Goal: Task Accomplishment & Management: Manage account settings

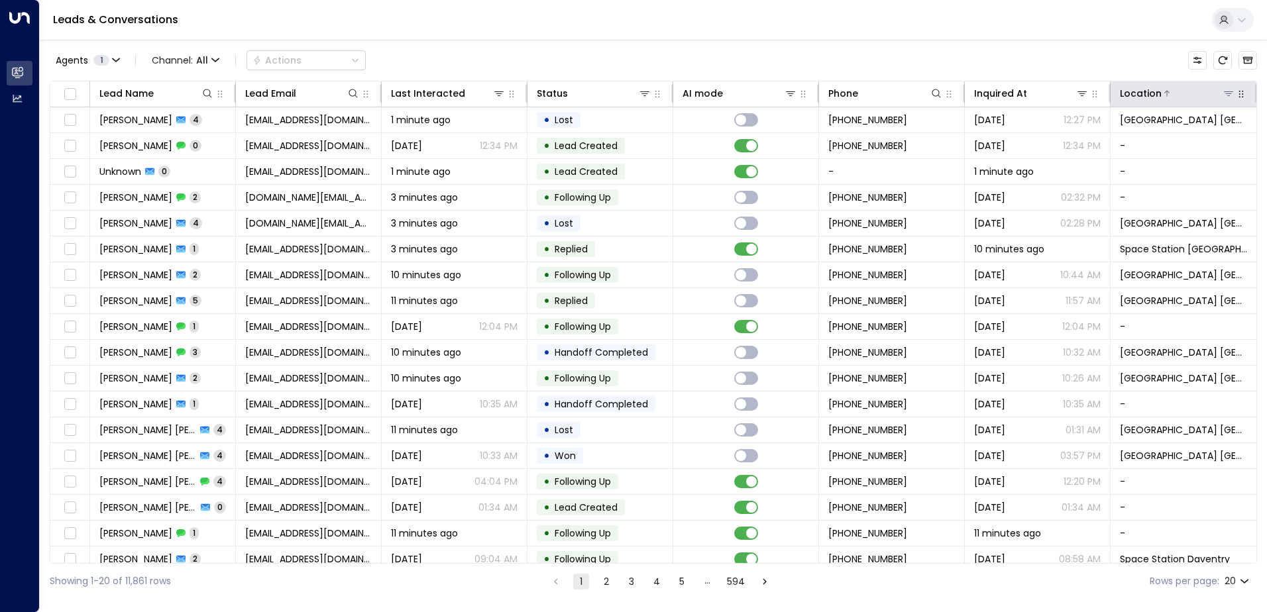
click at [1227, 95] on icon at bounding box center [1229, 93] width 11 height 11
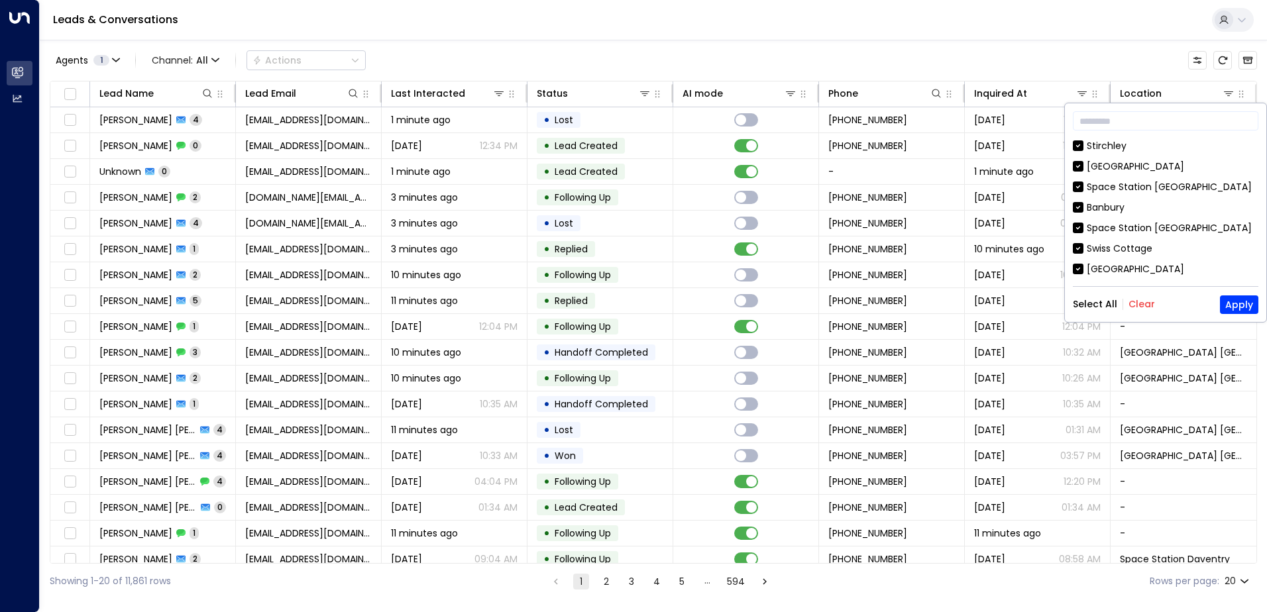
click at [1139, 308] on button "Clear" at bounding box center [1142, 304] width 27 height 11
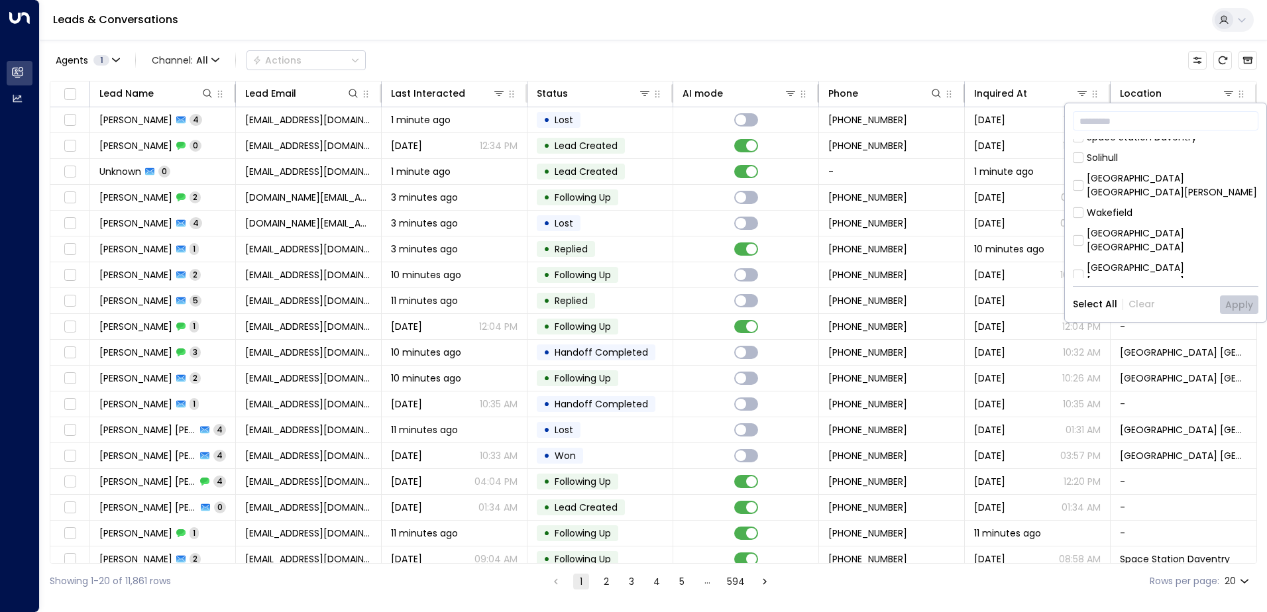
scroll to position [331, 0]
click at [1103, 226] on div "[GEOGRAPHIC_DATA] [GEOGRAPHIC_DATA]" at bounding box center [1173, 240] width 172 height 28
click at [1252, 298] on button "Apply" at bounding box center [1239, 305] width 38 height 19
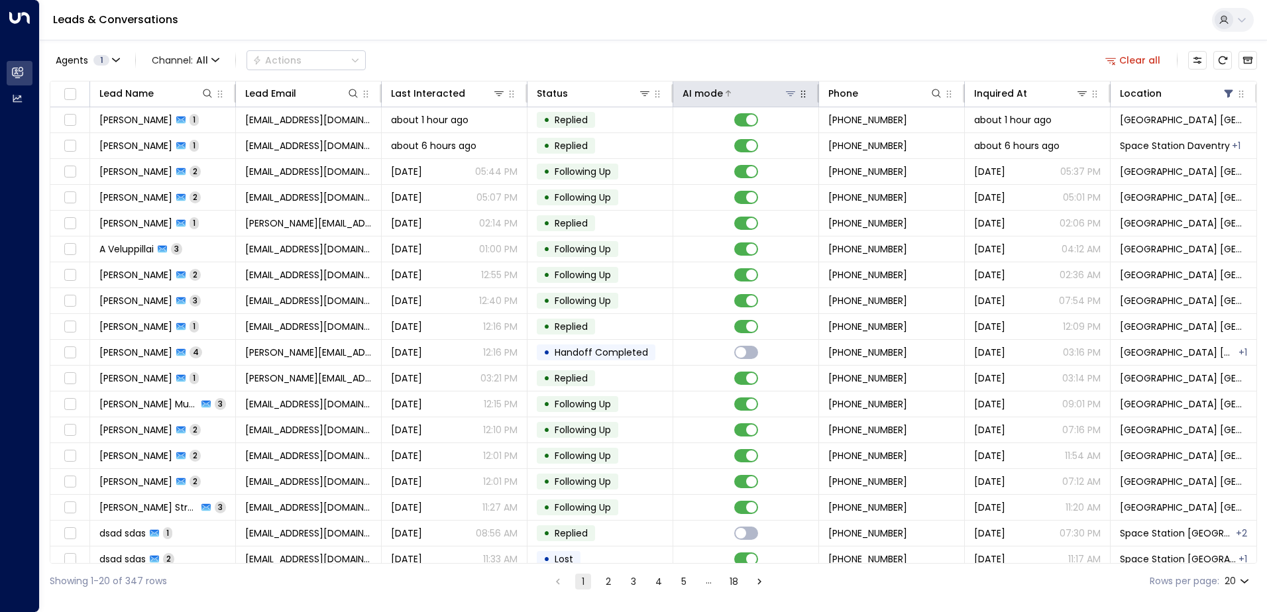
click at [784, 94] on button at bounding box center [790, 93] width 13 height 13
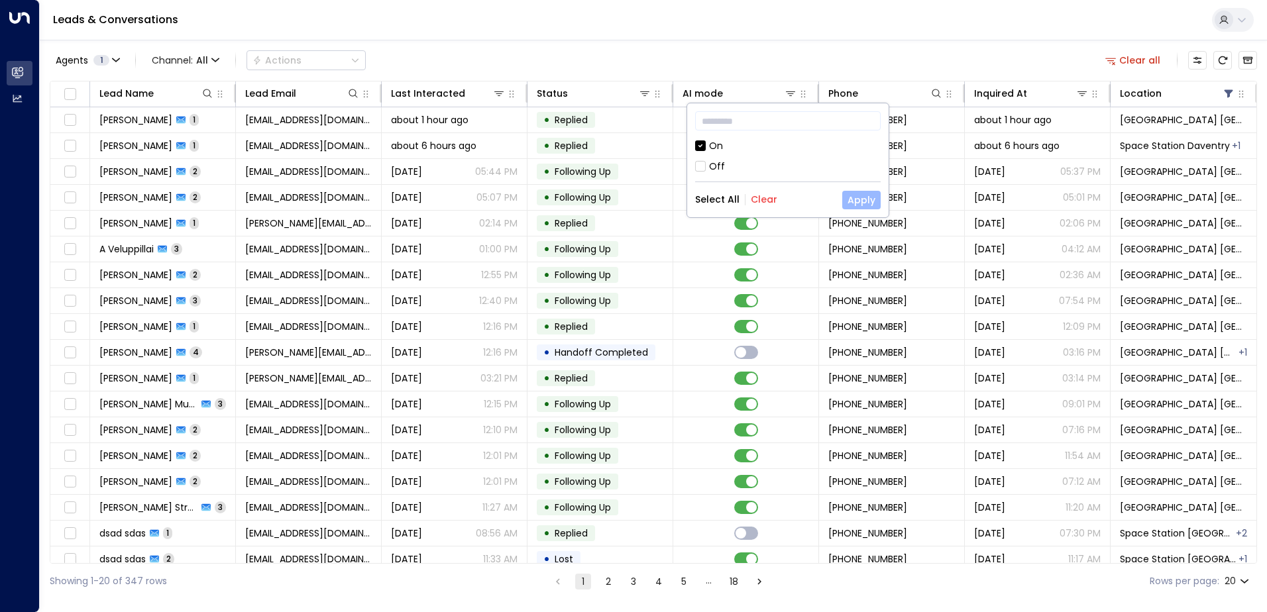
click at [870, 197] on button "Apply" at bounding box center [861, 200] width 38 height 19
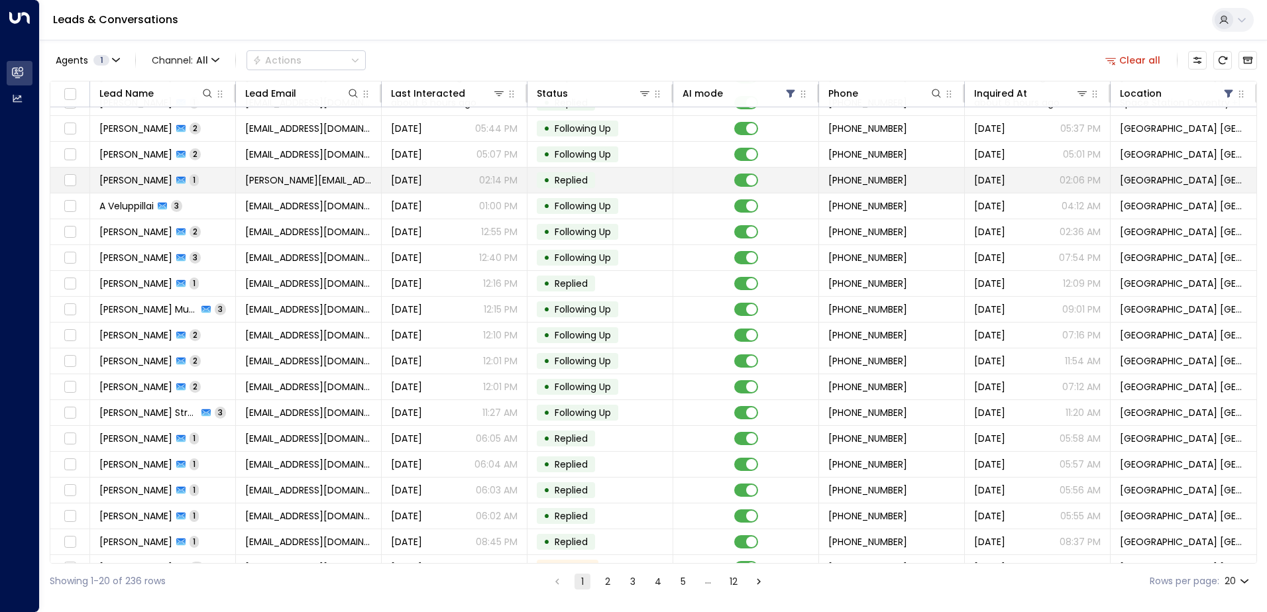
scroll to position [65, 0]
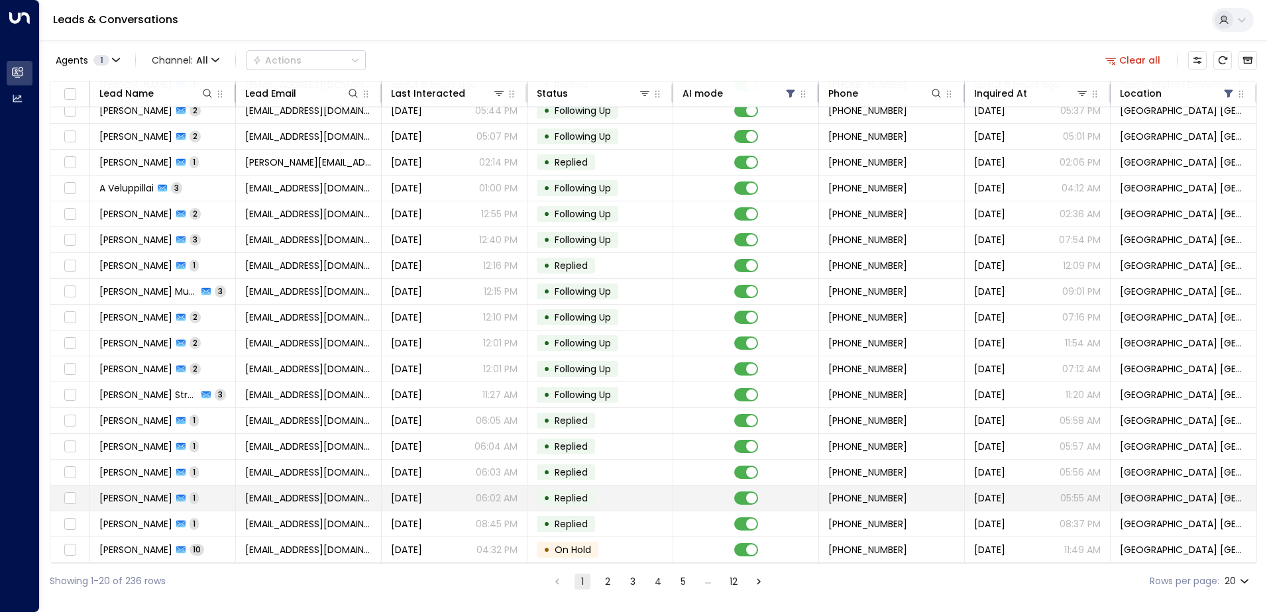
click at [318, 492] on span "[EMAIL_ADDRESS][DOMAIN_NAME]" at bounding box center [308, 498] width 127 height 13
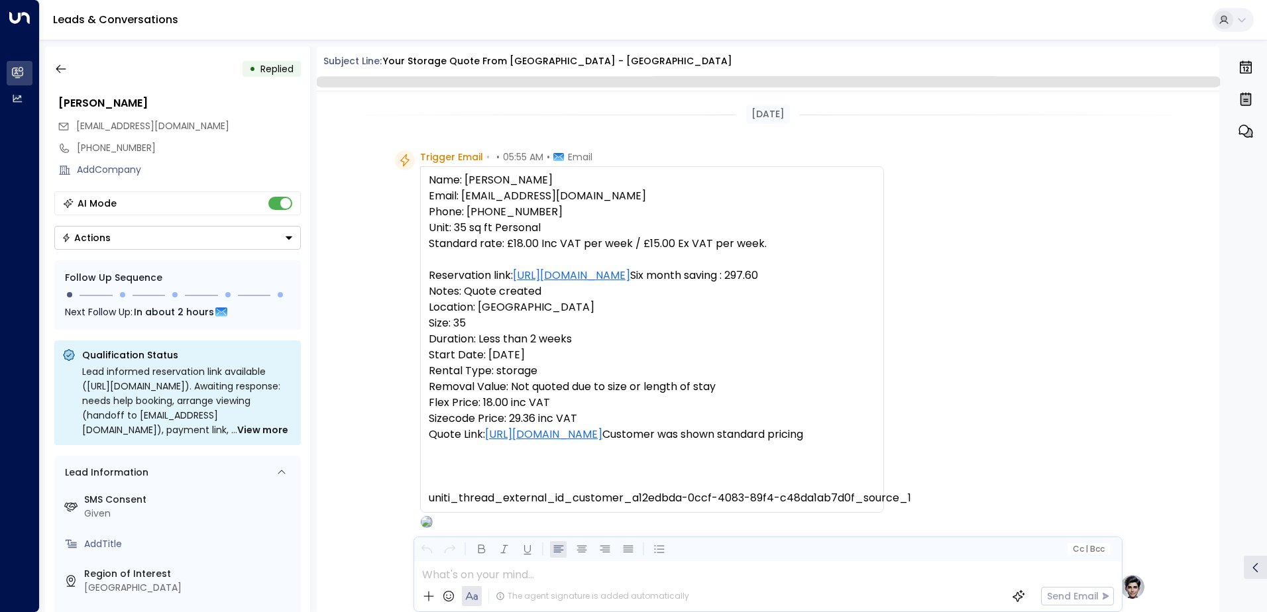
scroll to position [500, 0]
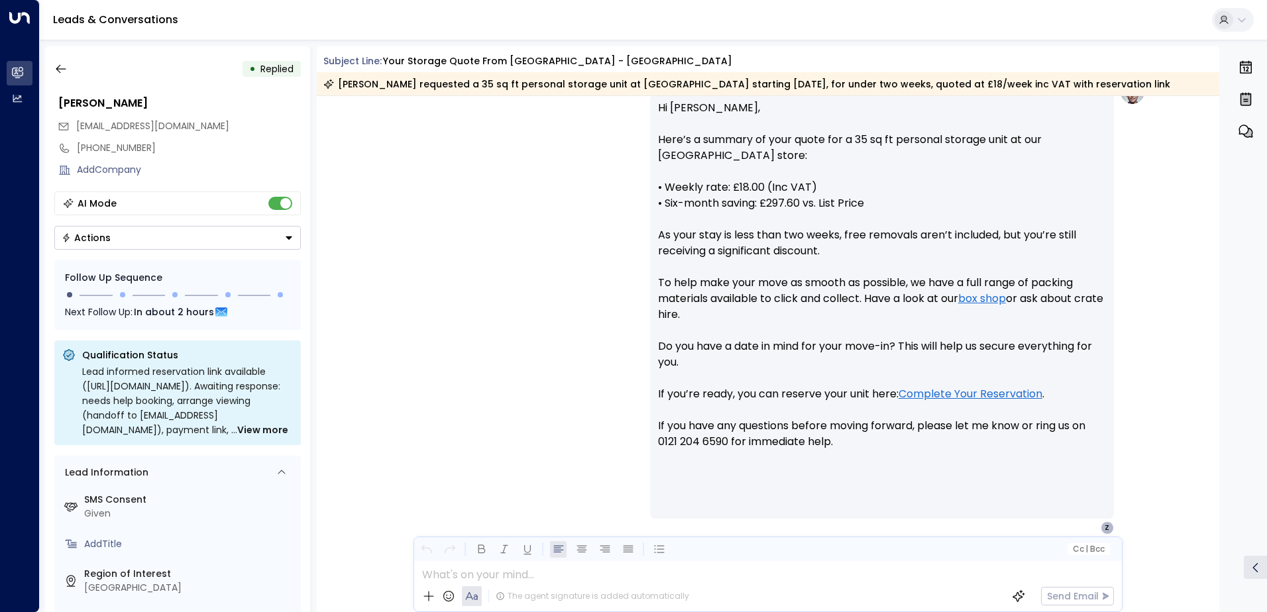
click at [143, 244] on button "Actions" at bounding box center [177, 238] width 247 height 24
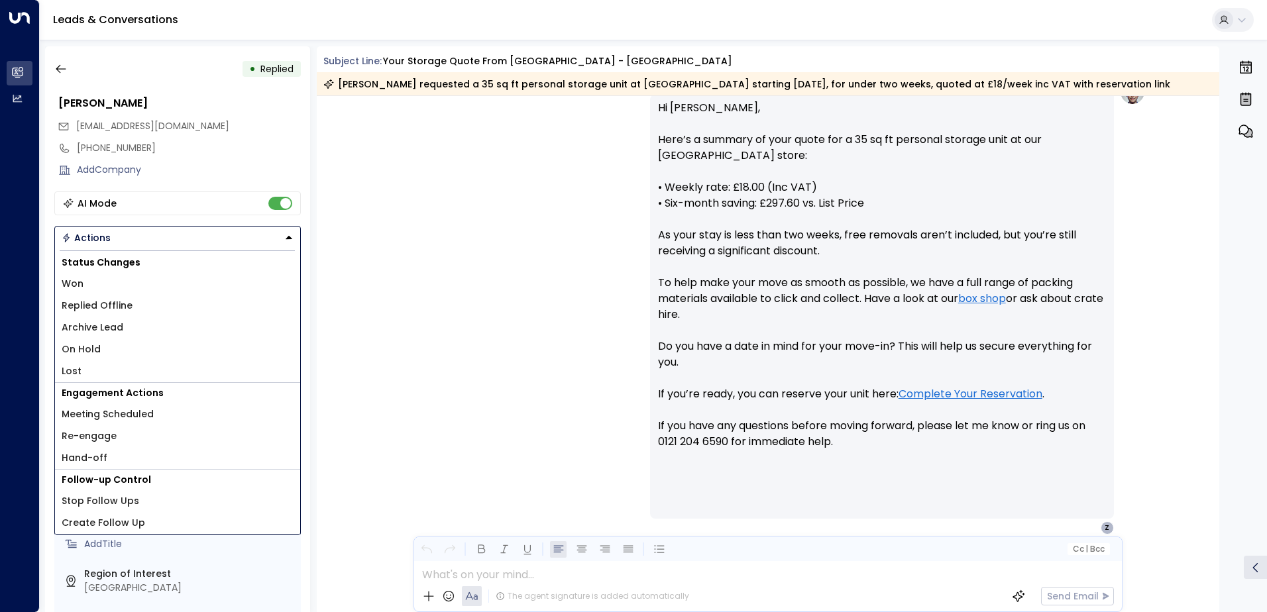
click at [75, 367] on span "Lost" at bounding box center [72, 372] width 20 height 14
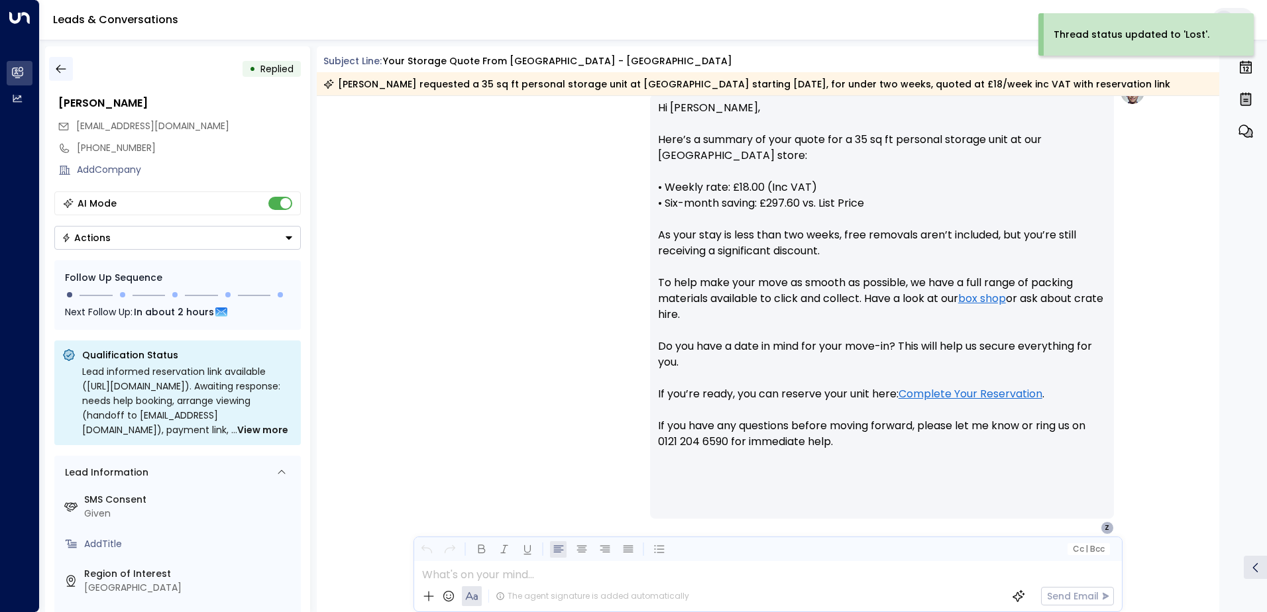
click at [61, 73] on icon "button" at bounding box center [60, 68] width 13 height 13
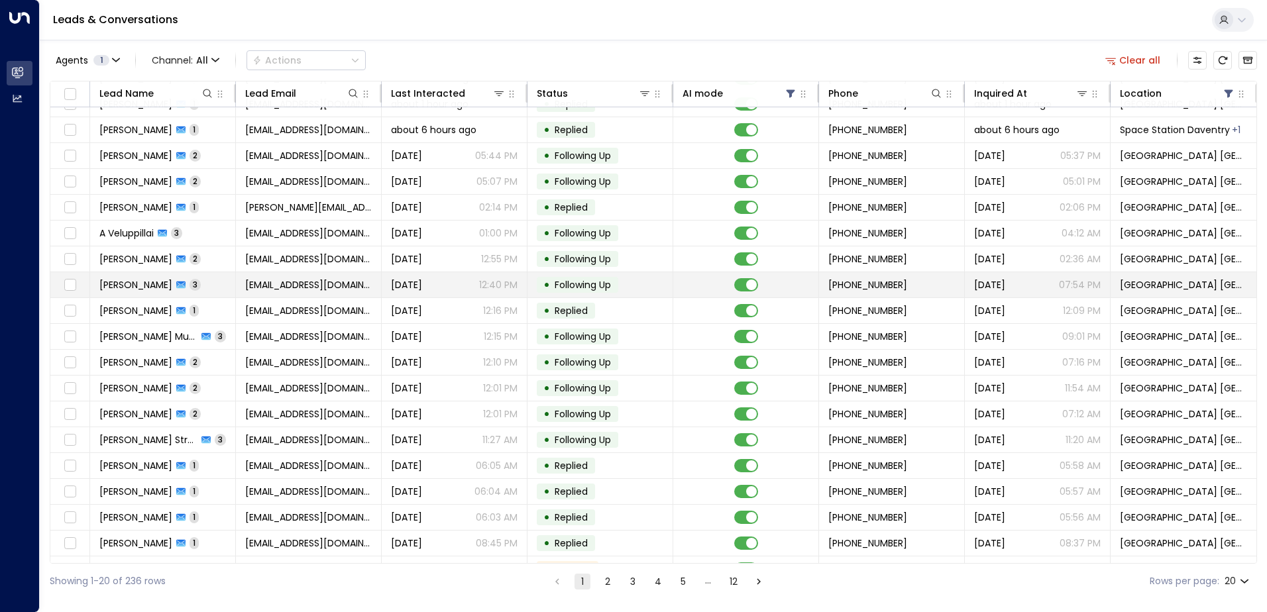
scroll to position [65, 0]
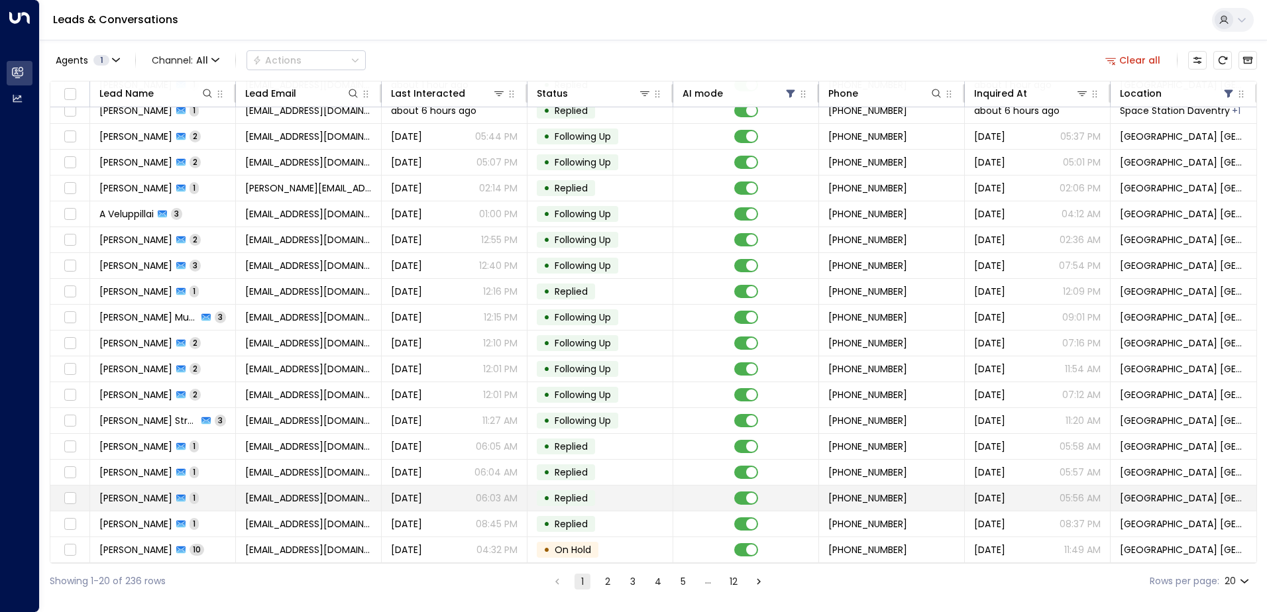
click at [291, 501] on td "[EMAIL_ADDRESS][DOMAIN_NAME]" at bounding box center [309, 498] width 146 height 25
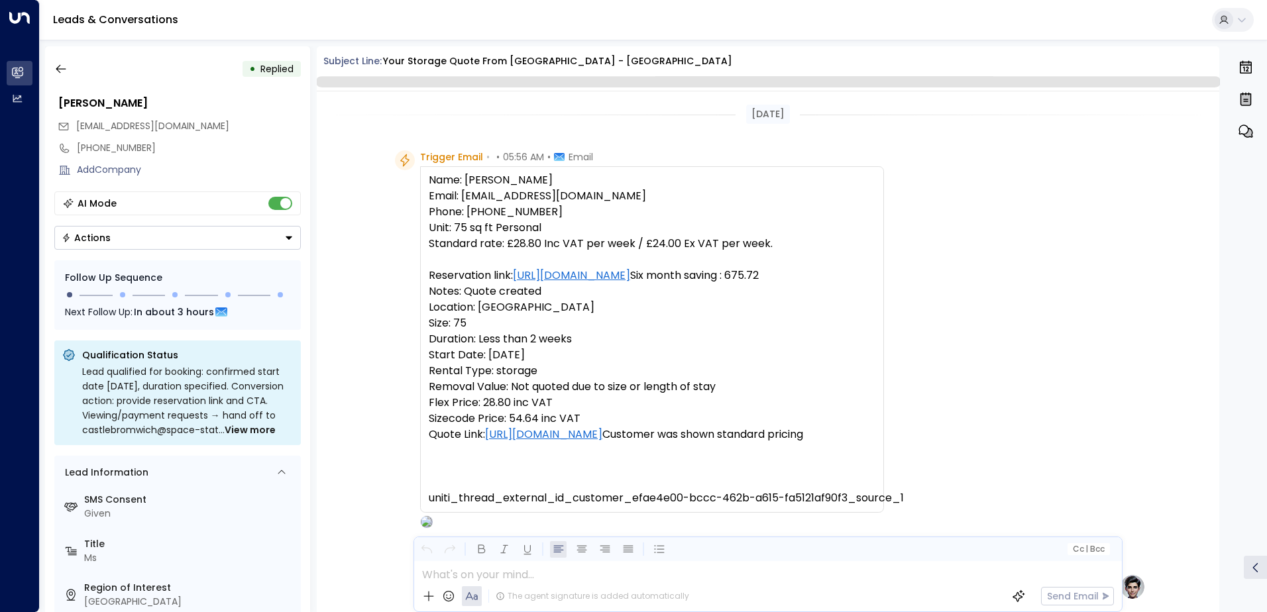
scroll to position [455, 0]
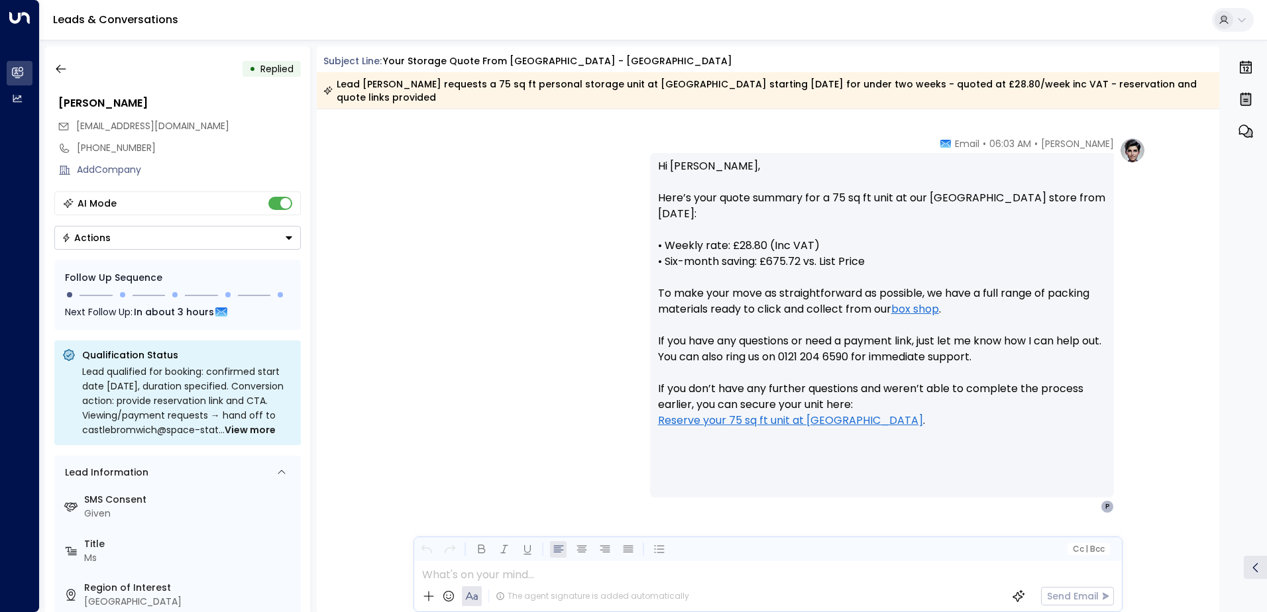
click at [80, 241] on div "Actions" at bounding box center [86, 238] width 49 height 12
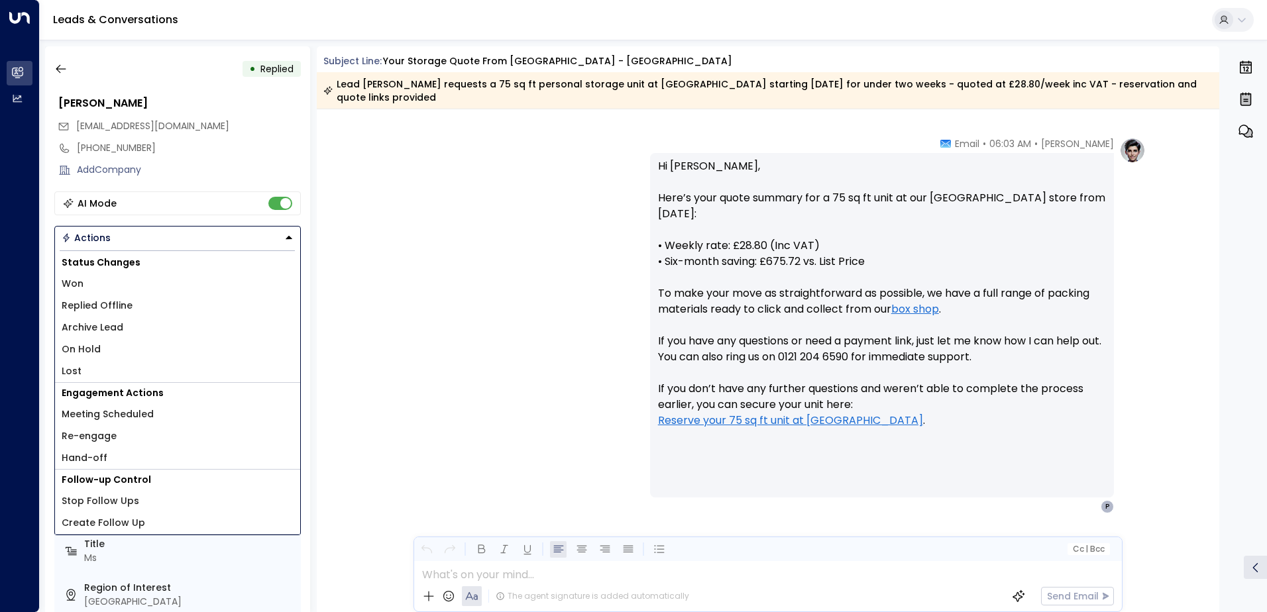
click at [84, 368] on li "Lost" at bounding box center [177, 372] width 245 height 22
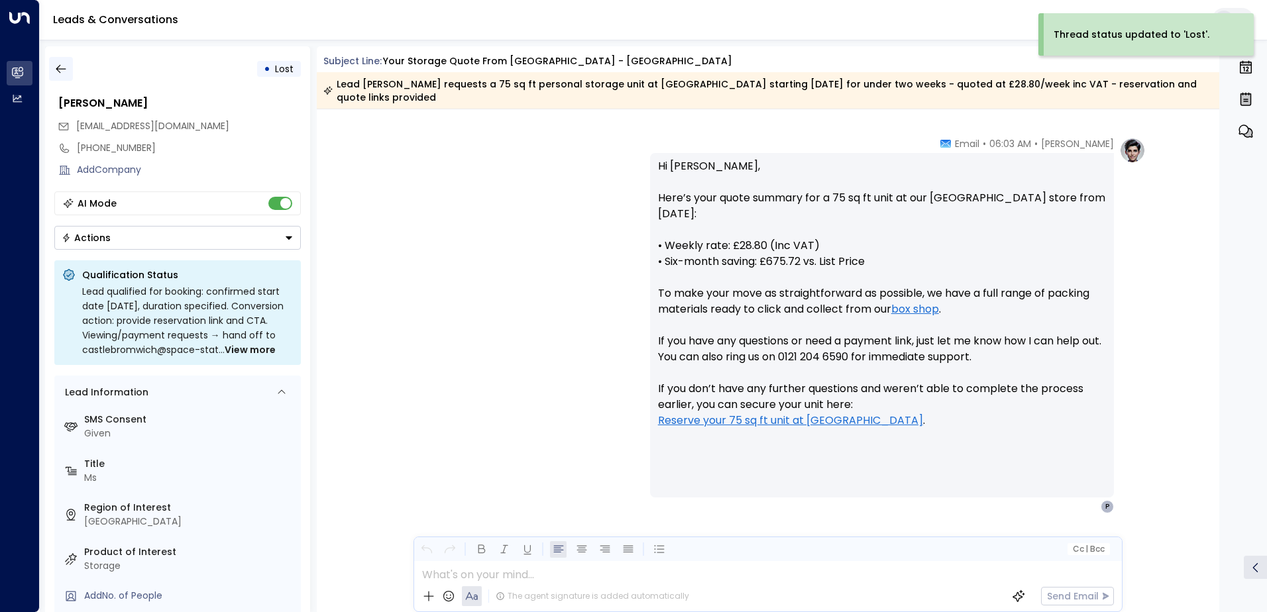
click at [62, 60] on button "button" at bounding box center [61, 69] width 24 height 24
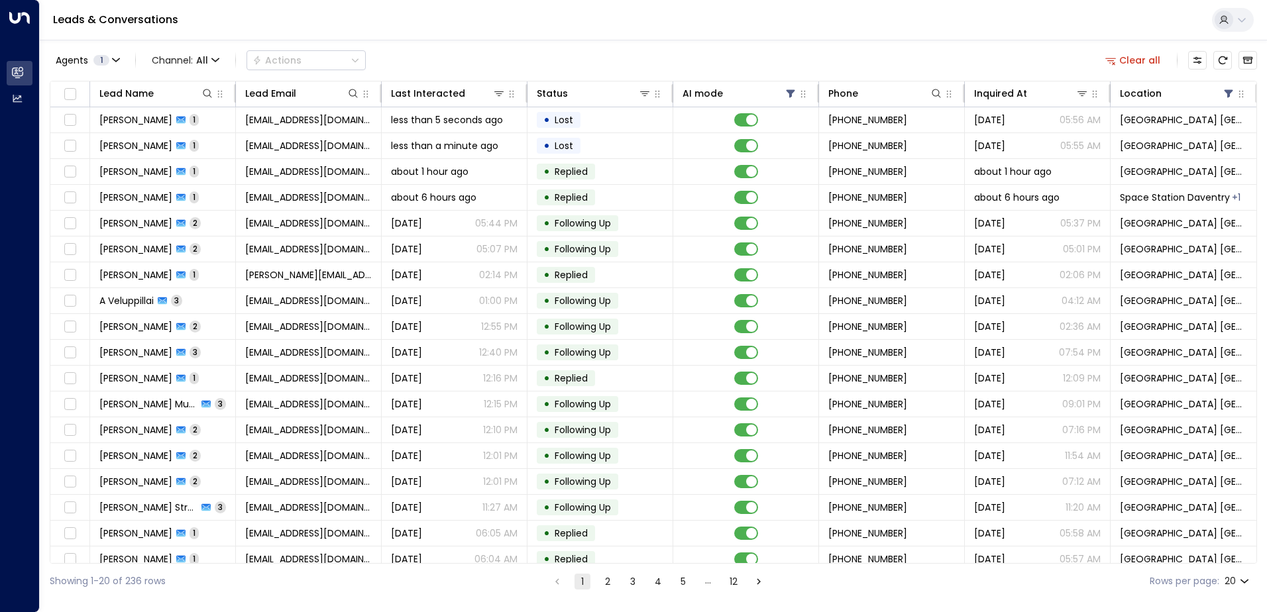
click at [841, 599] on div "Showing 1-20 of 236 rows 1 2 3 4 5 … 12 Rows per page: 20 **" at bounding box center [654, 581] width 1208 height 35
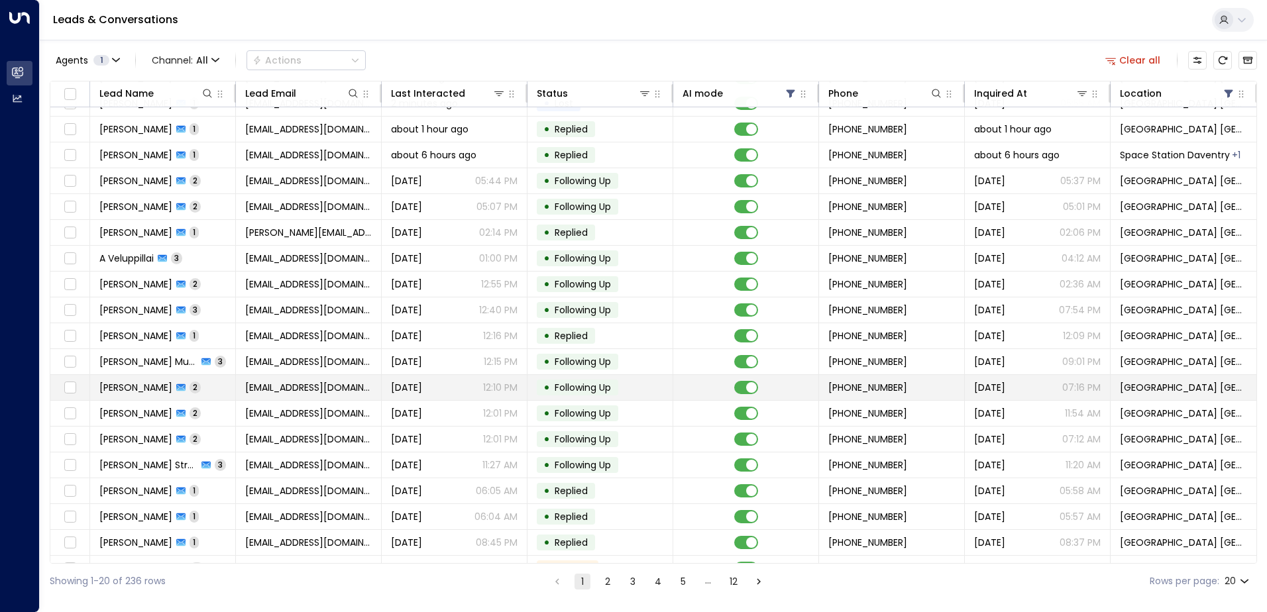
scroll to position [65, 0]
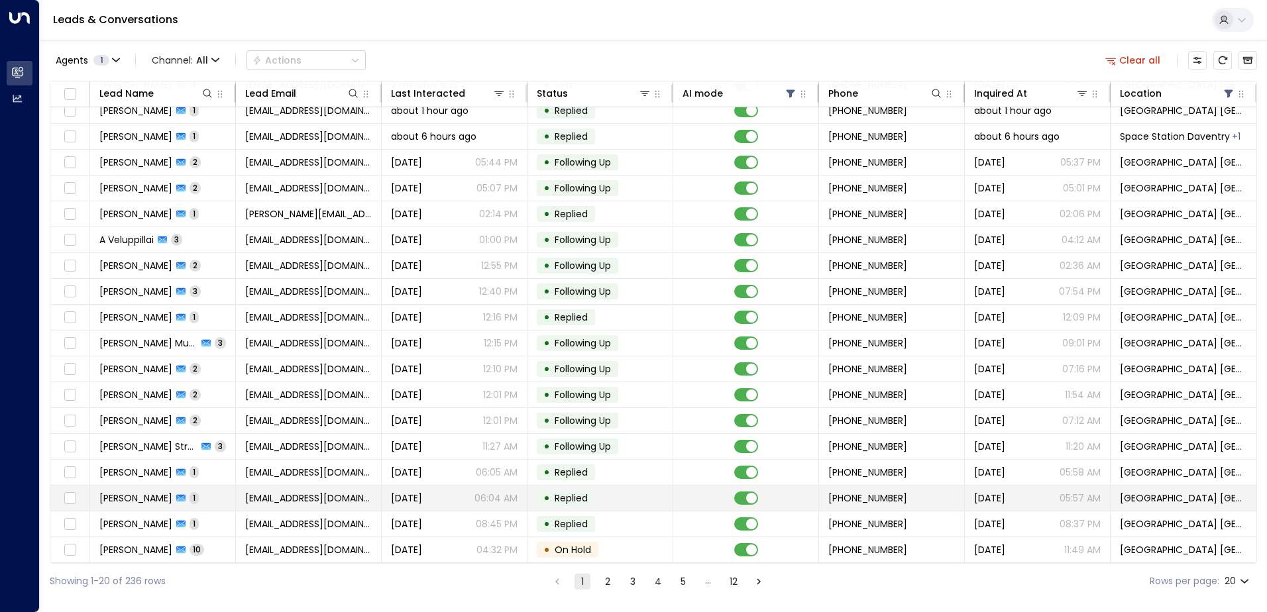
click at [446, 496] on div "[DATE] 06:04 AM" at bounding box center [454, 498] width 127 height 13
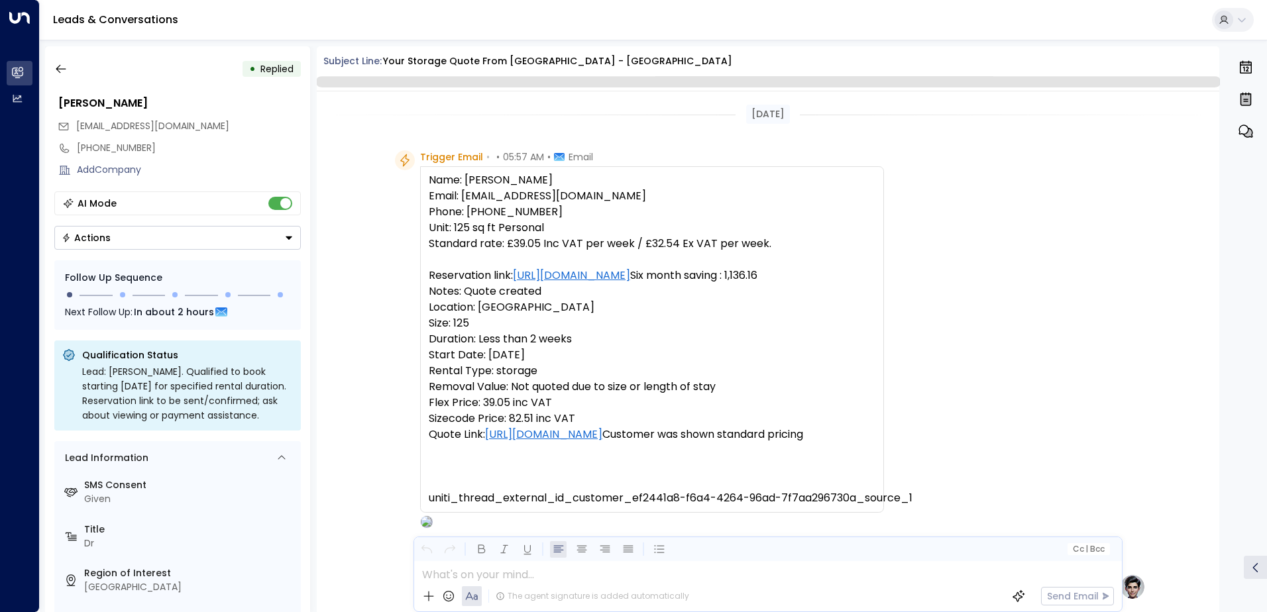
scroll to position [500, 0]
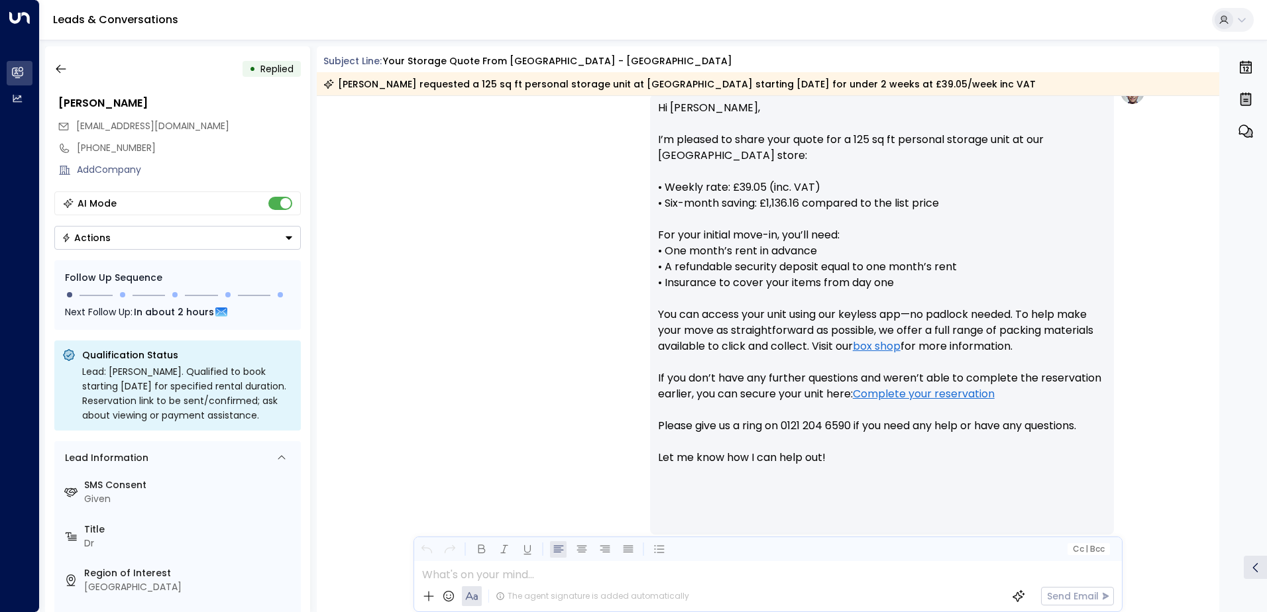
click at [111, 241] on button "Actions" at bounding box center [177, 238] width 247 height 24
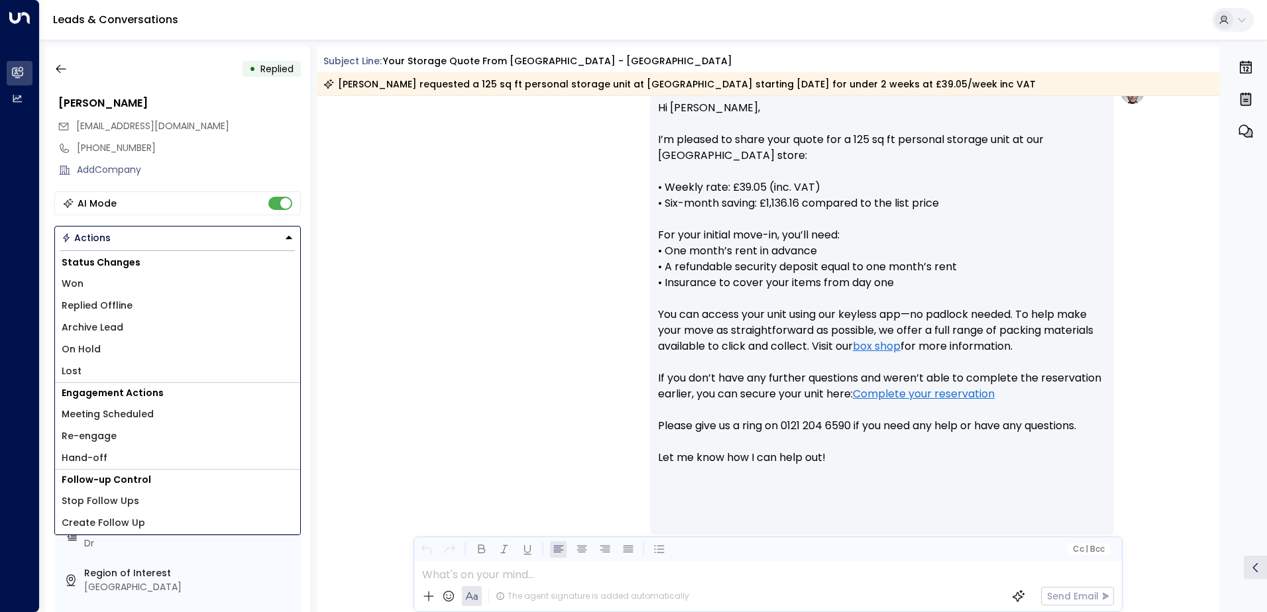
click at [77, 362] on li "Lost" at bounding box center [177, 372] width 245 height 22
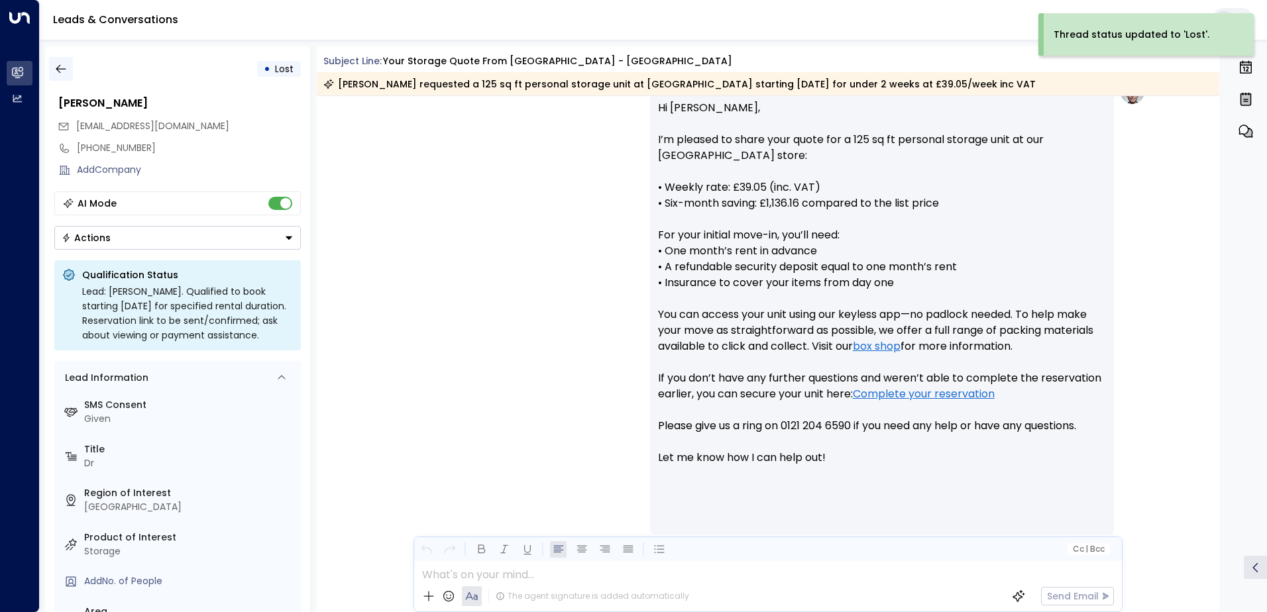
click at [58, 66] on icon "button" at bounding box center [61, 69] width 10 height 9
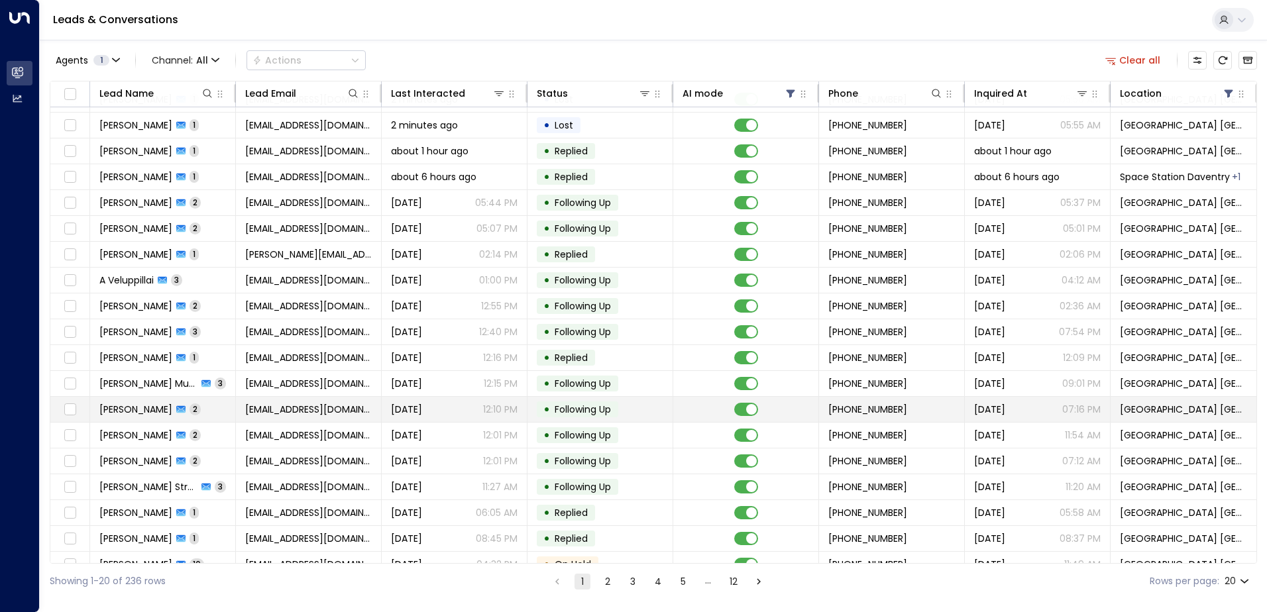
scroll to position [65, 0]
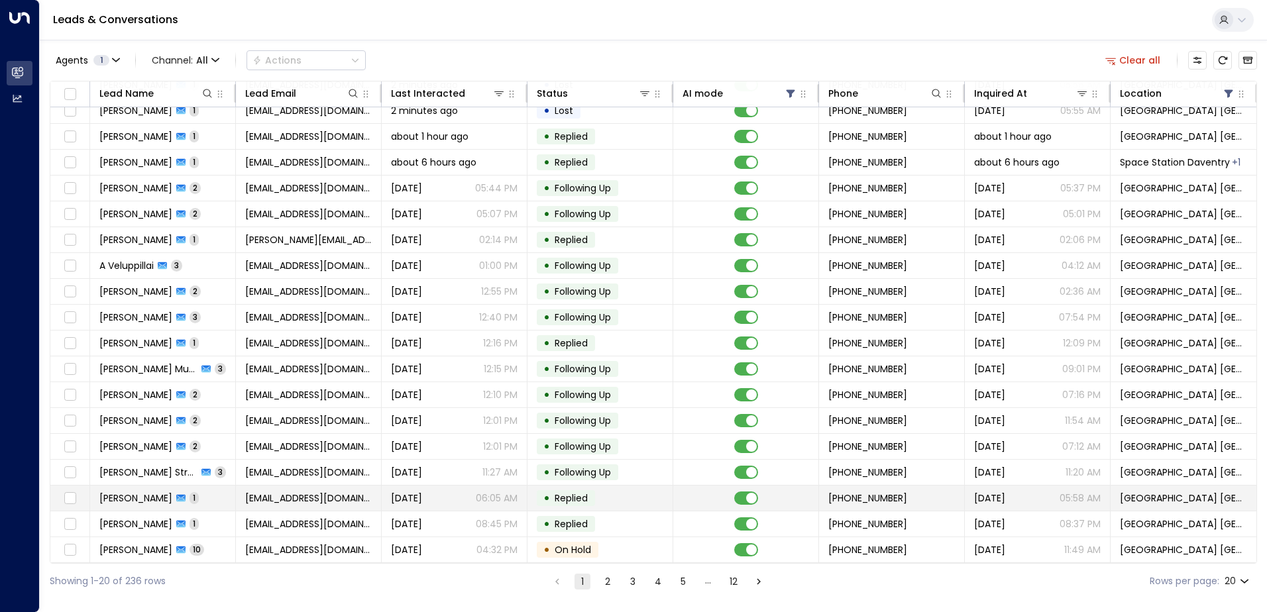
click at [301, 486] on td "[EMAIL_ADDRESS][DOMAIN_NAME]" at bounding box center [309, 498] width 146 height 25
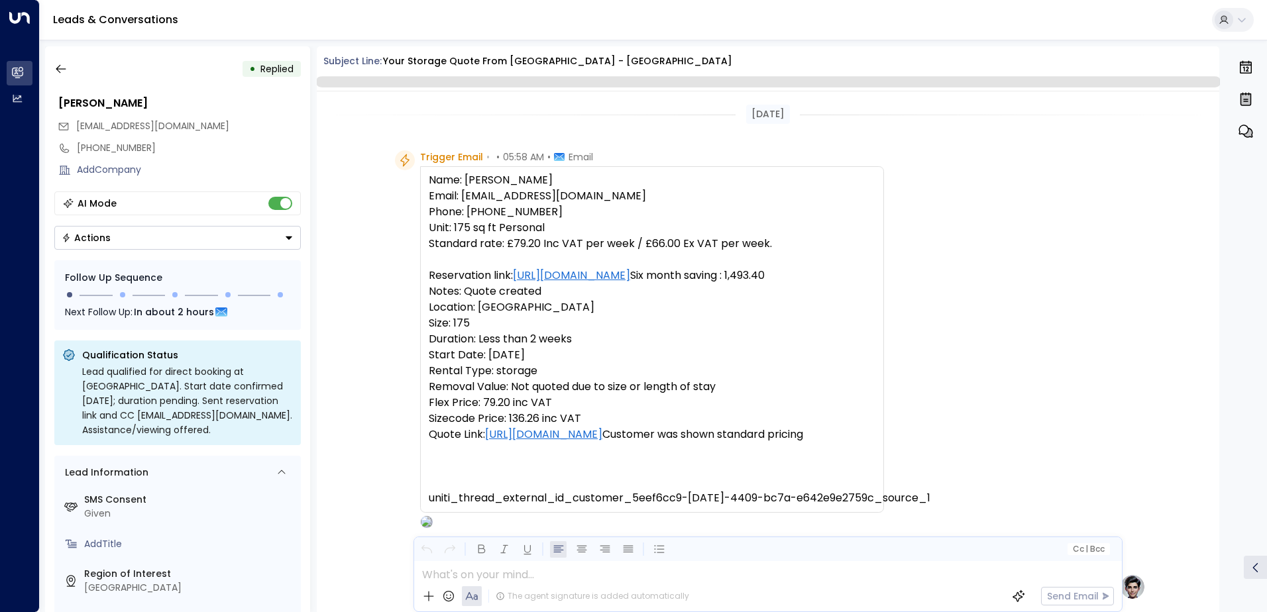
scroll to position [582, 0]
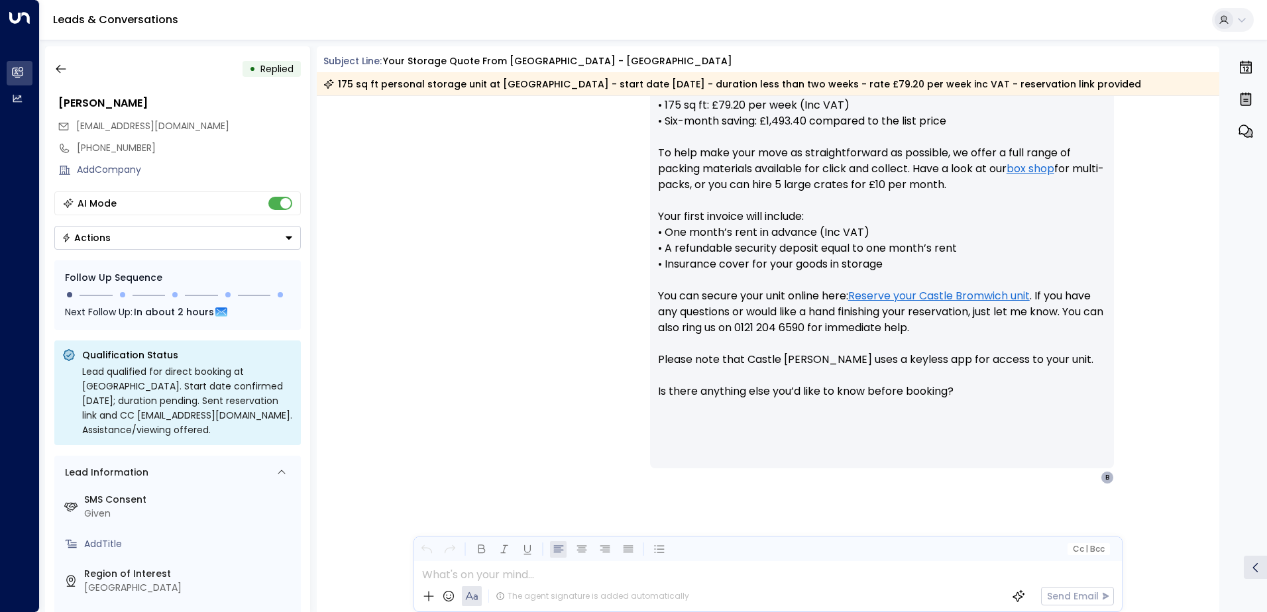
click at [123, 249] on button "Actions" at bounding box center [177, 238] width 247 height 24
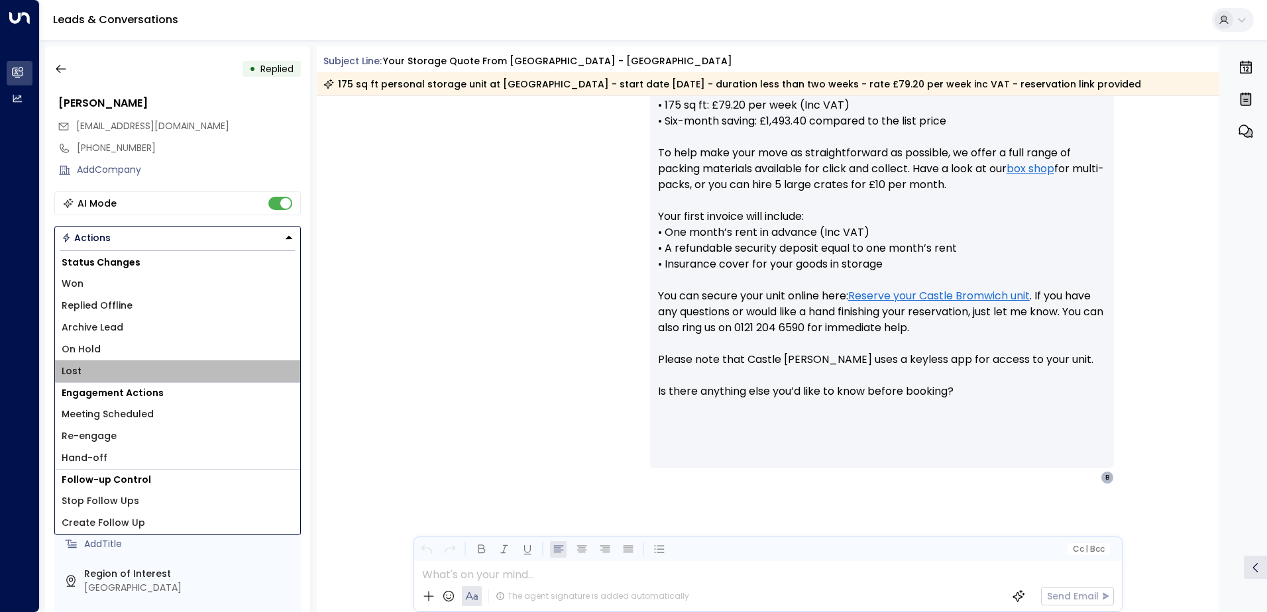
click at [95, 365] on li "Lost" at bounding box center [177, 372] width 245 height 22
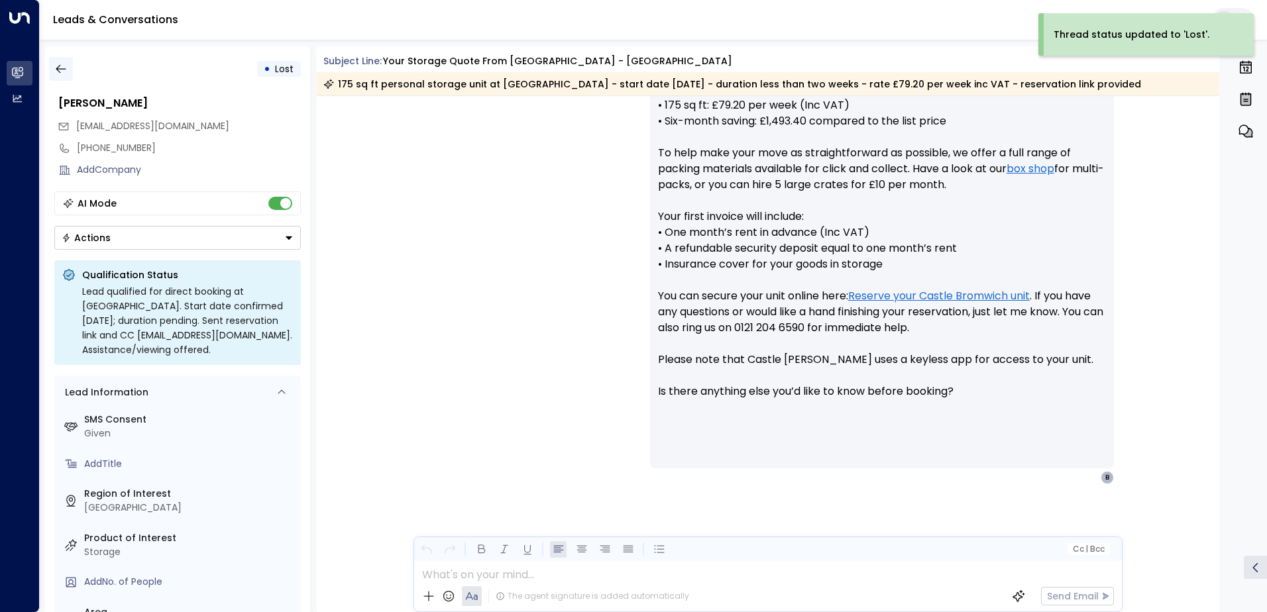
click at [62, 74] on icon "button" at bounding box center [60, 68] width 13 height 13
